Goal: Information Seeking & Learning: Learn about a topic

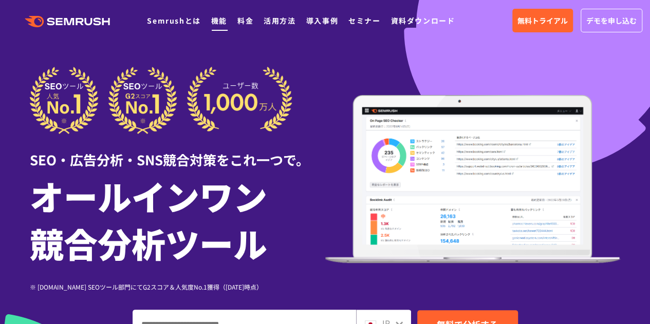
click at [216, 24] on link "機能" at bounding box center [219, 20] width 16 height 10
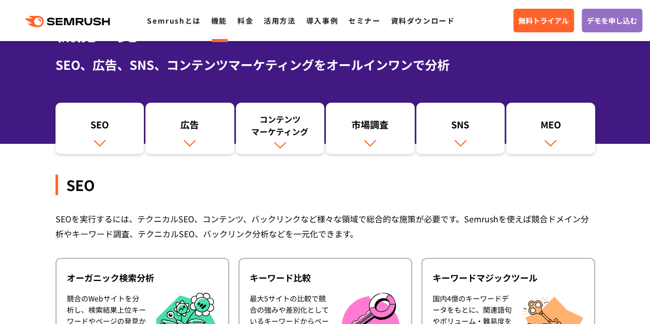
scroll to position [73, 0]
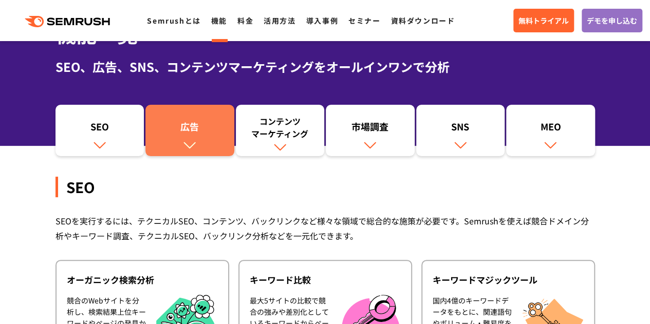
click at [186, 146] on img at bounding box center [189, 144] width 13 height 13
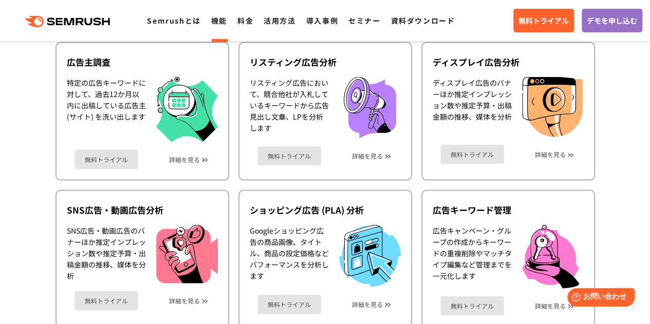
scroll to position [1001, 0]
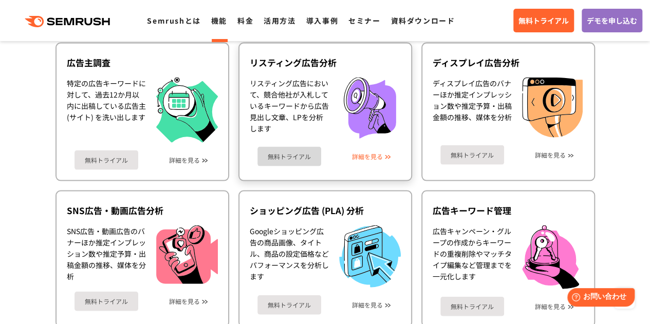
click at [378, 155] on link "詳細を見る" at bounding box center [367, 156] width 31 height 7
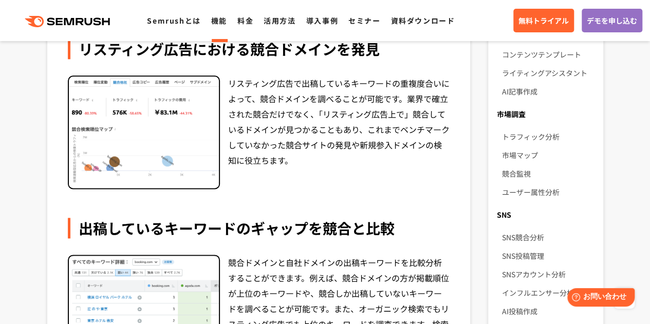
scroll to position [591, 0]
